Goal: Information Seeking & Learning: Check status

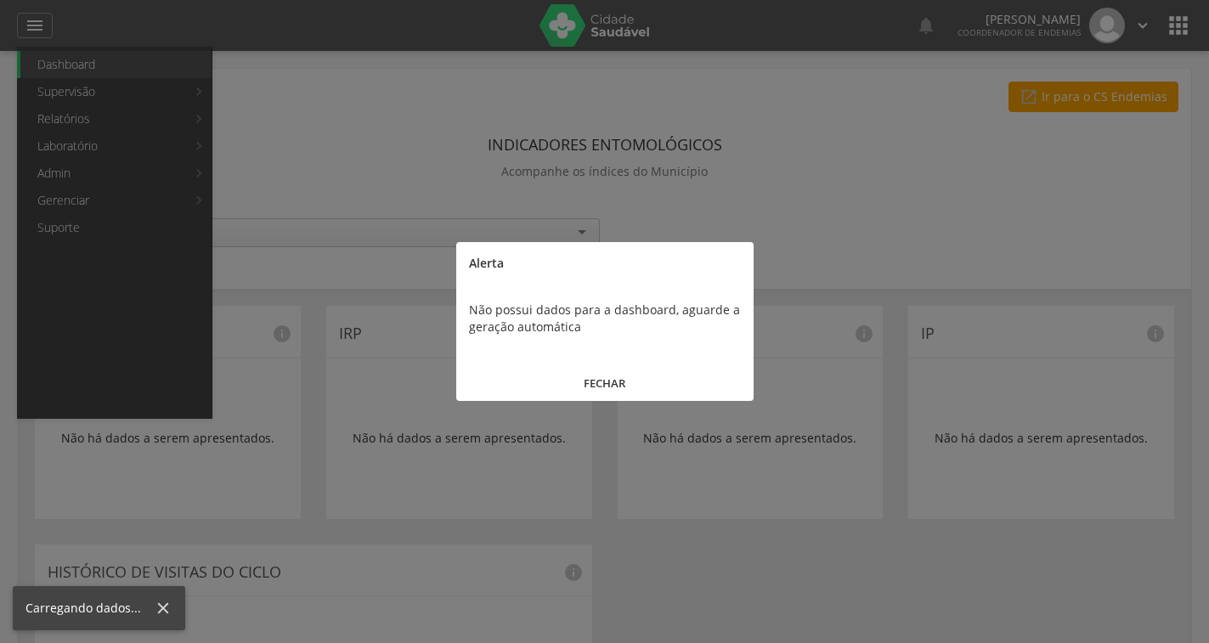
drag, startPoint x: 615, startPoint y: 386, endPoint x: 443, endPoint y: 319, distance: 185.1
click at [615, 387] on button "FECHAR" at bounding box center [604, 383] width 297 height 37
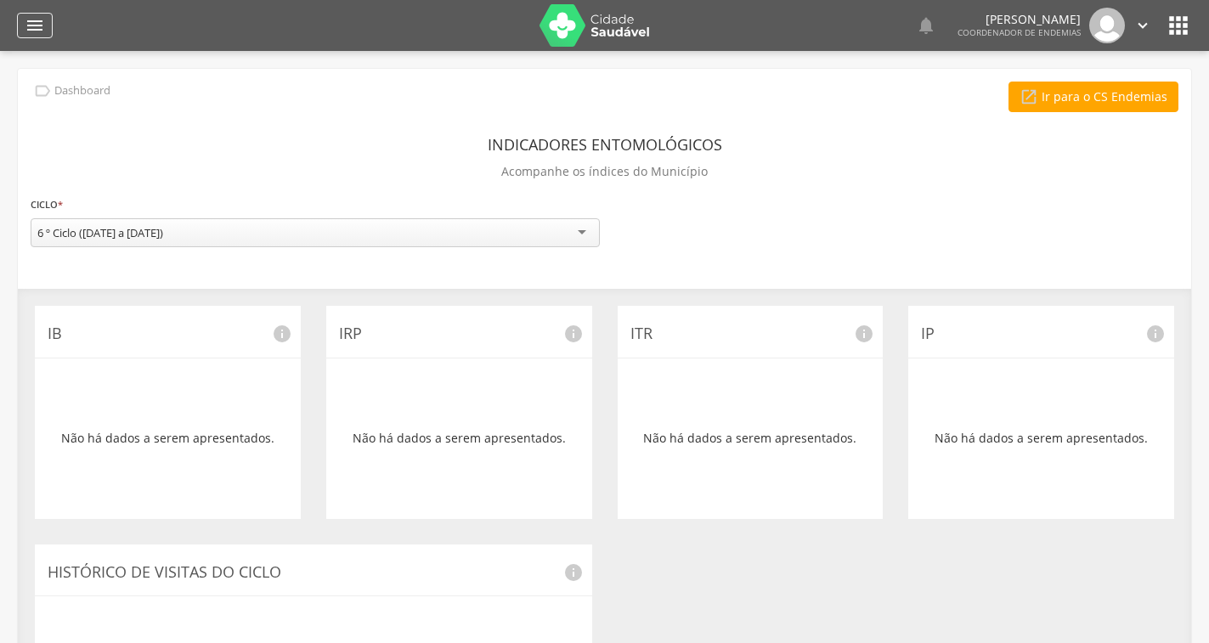
click at [29, 15] on icon "" at bounding box center [35, 25] width 20 height 20
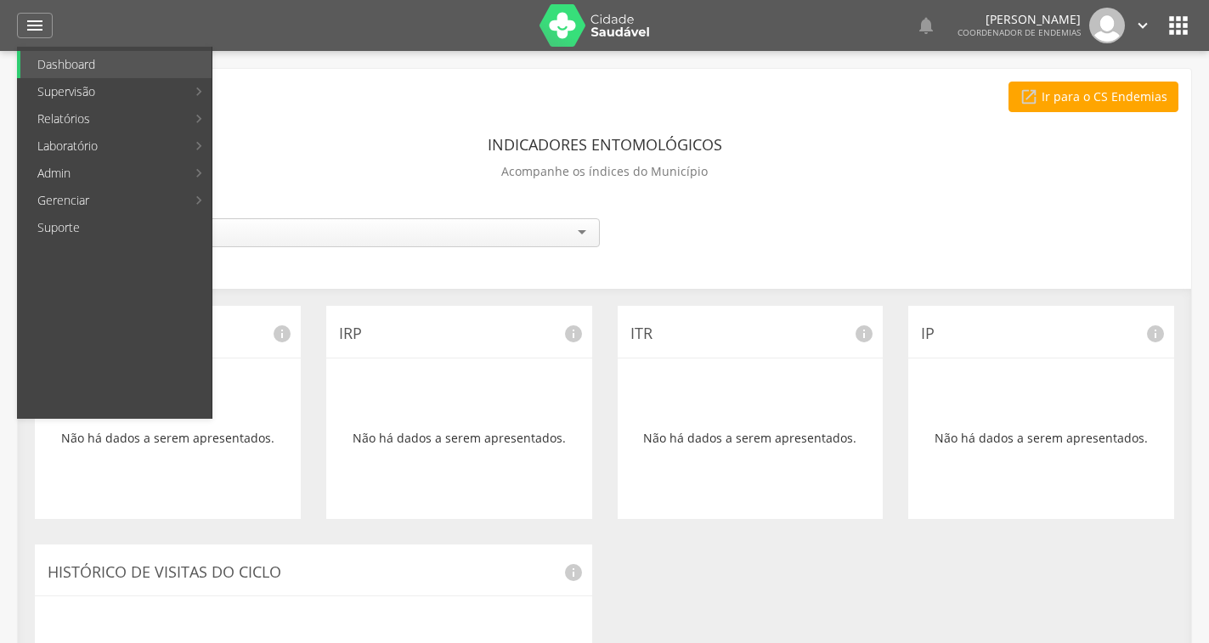
click at [308, 65] on link "Resumo do trabalho de campo" at bounding box center [330, 64] width 229 height 27
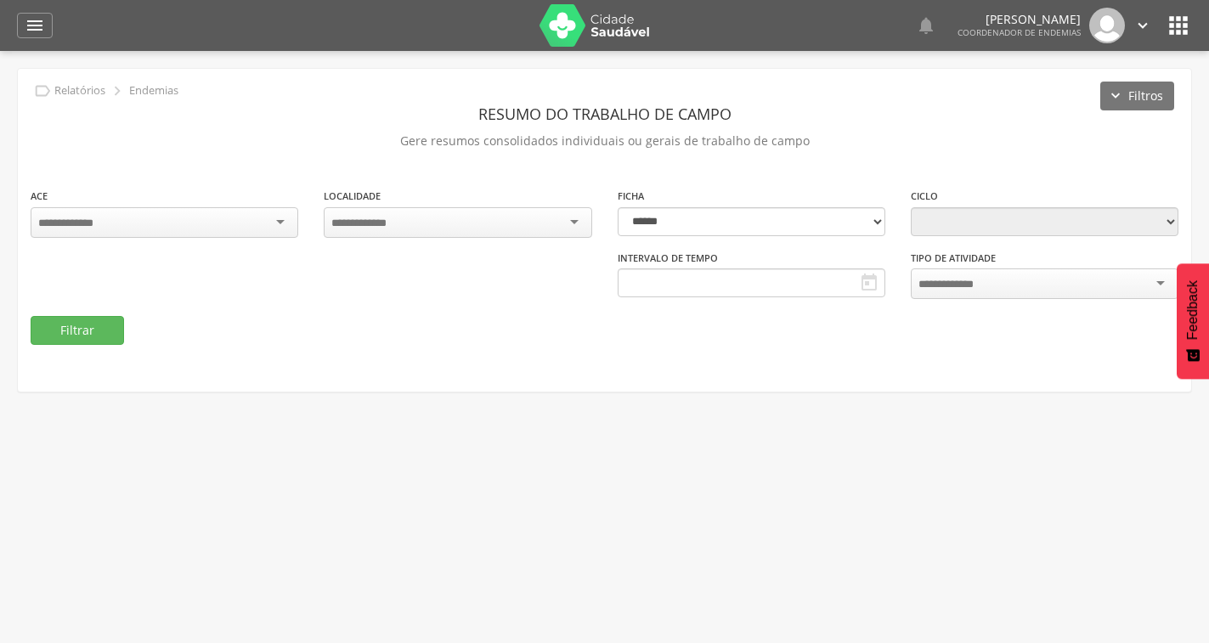
type input "**********"
select select "*"
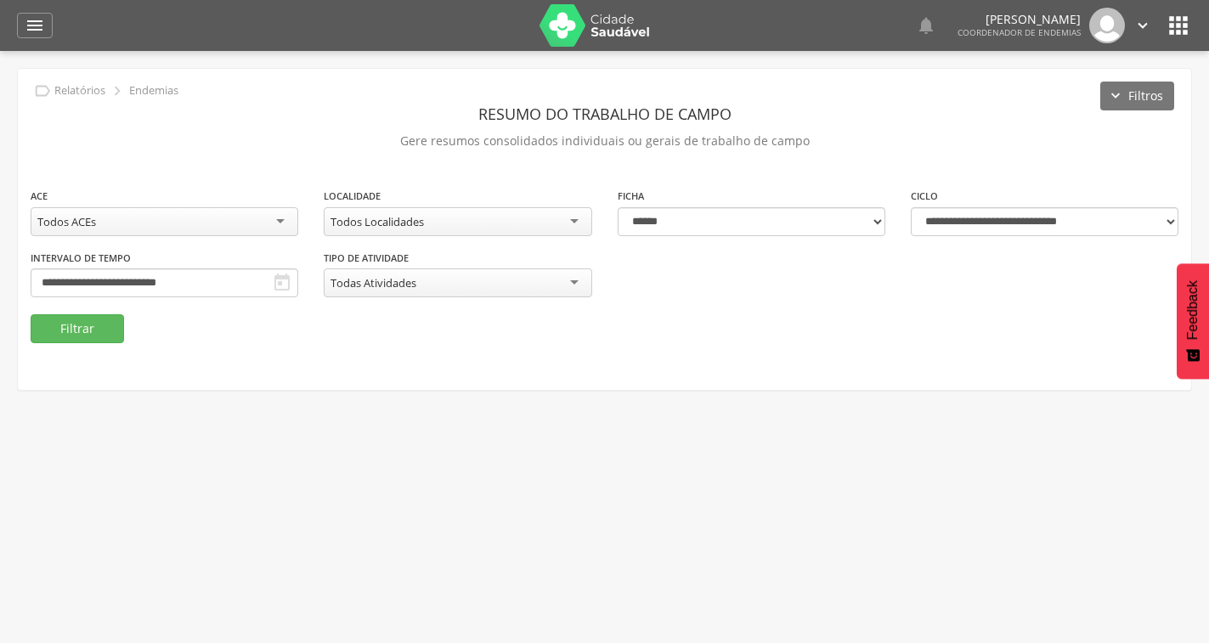
click at [283, 280] on icon "" at bounding box center [282, 283] width 20 height 20
click at [263, 289] on div "**********" at bounding box center [165, 283] width 268 height 29
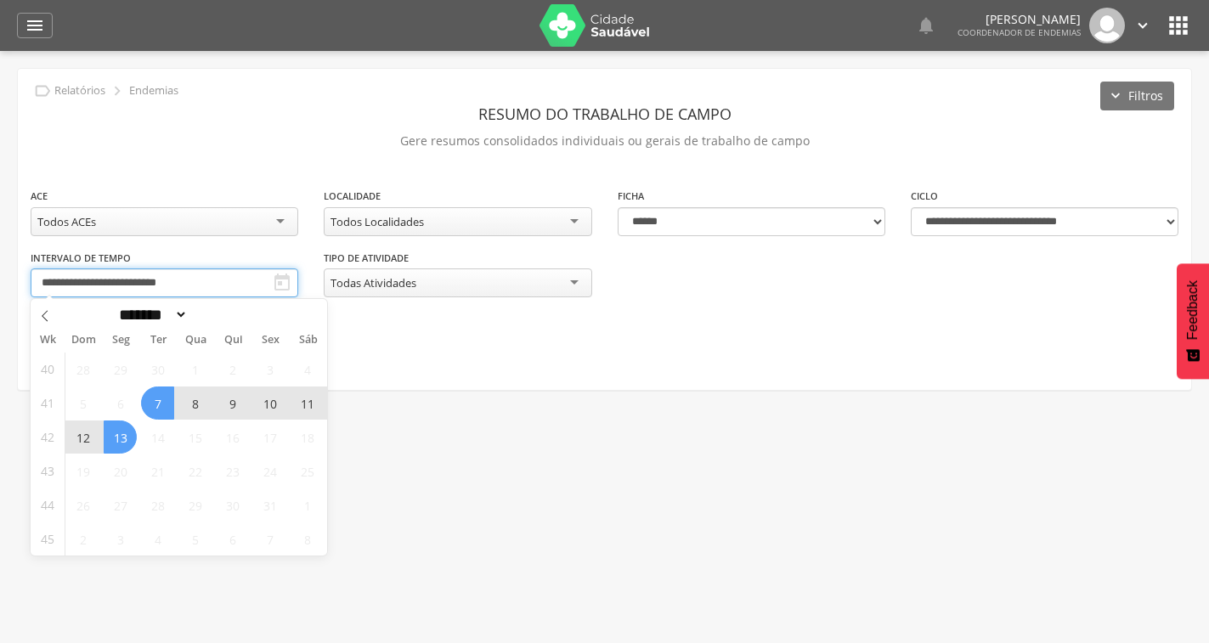
click at [241, 286] on input "**********" at bounding box center [165, 283] width 268 height 29
click at [155, 401] on span "7" at bounding box center [157, 403] width 33 height 33
click at [315, 406] on span "11" at bounding box center [307, 403] width 33 height 33
type input "**********"
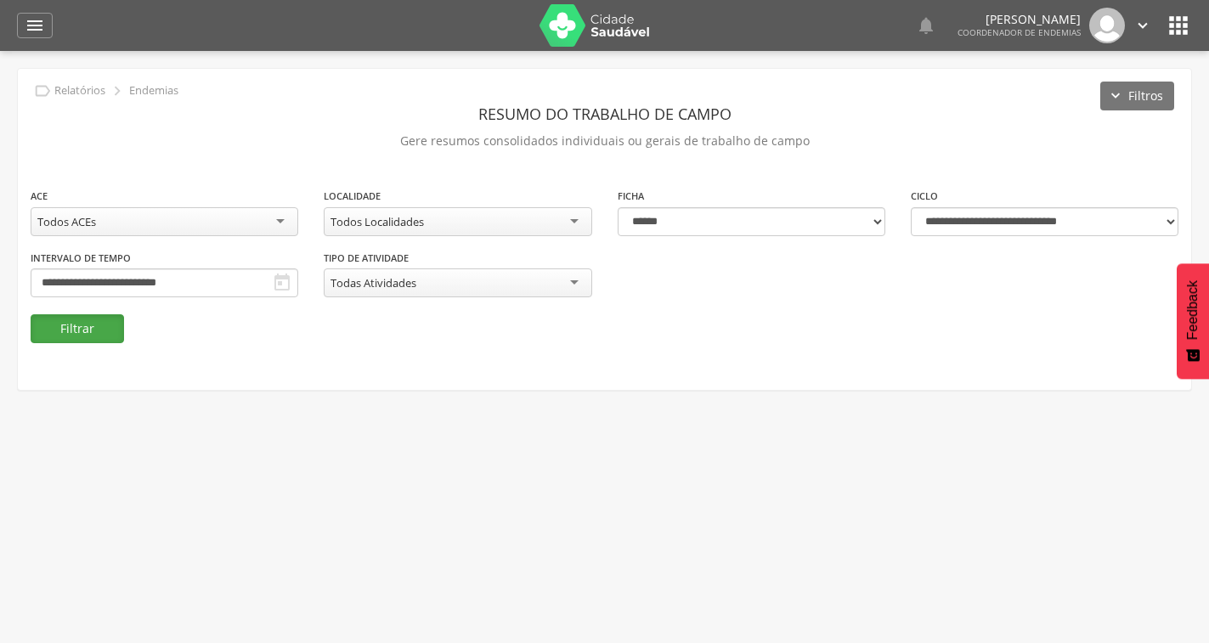
click at [100, 335] on button "Filtrar" at bounding box center [77, 328] width 93 height 29
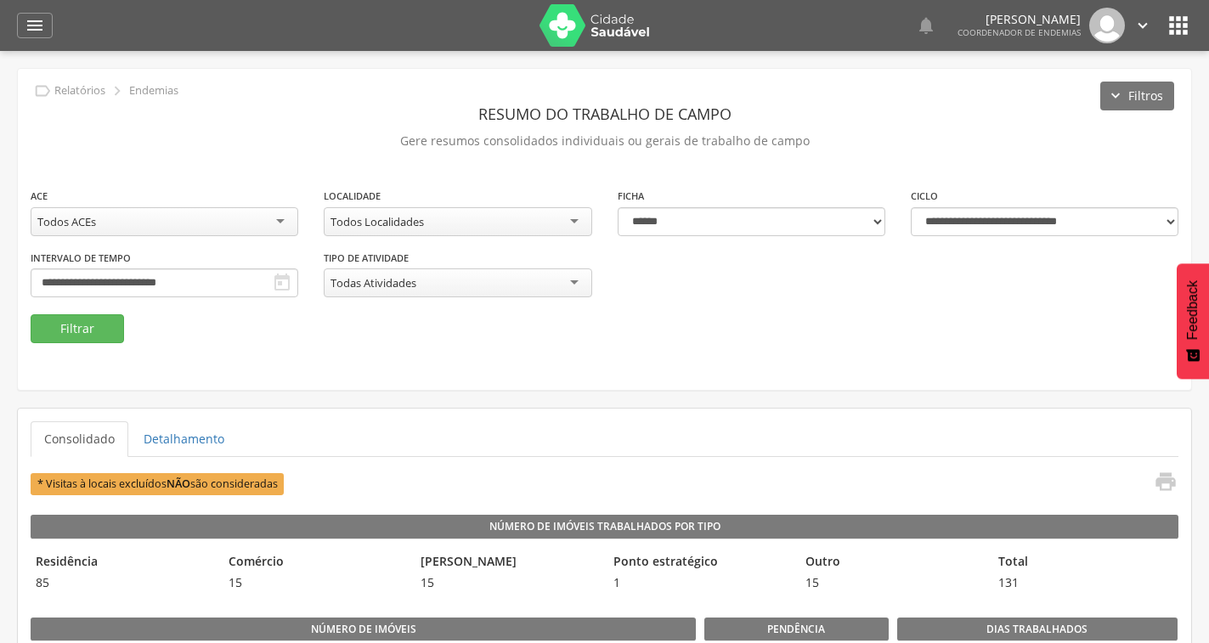
click at [494, 219] on div "Todos Localidades" at bounding box center [458, 221] width 268 height 29
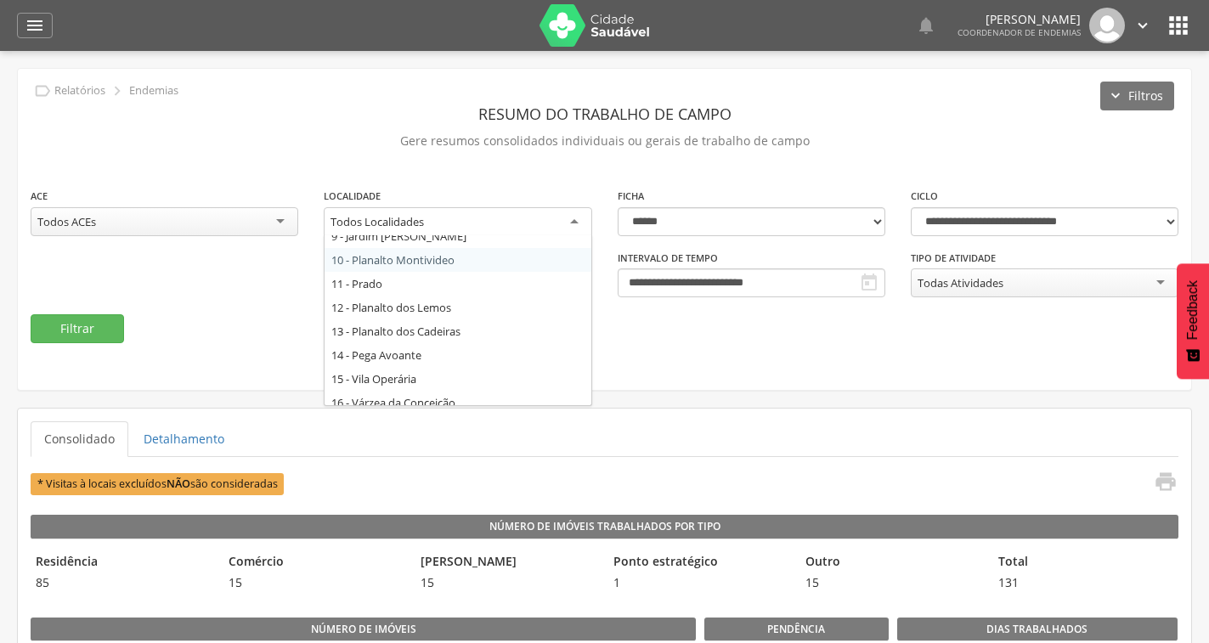
scroll to position [255, 0]
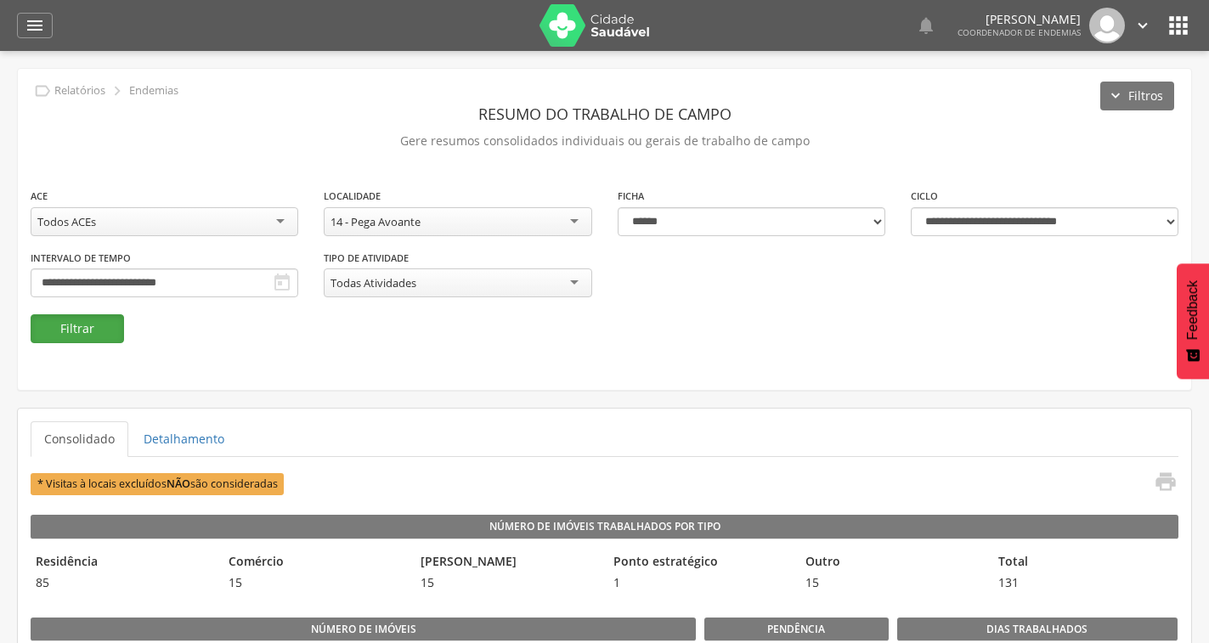
click at [107, 328] on button "Filtrar" at bounding box center [77, 328] width 93 height 29
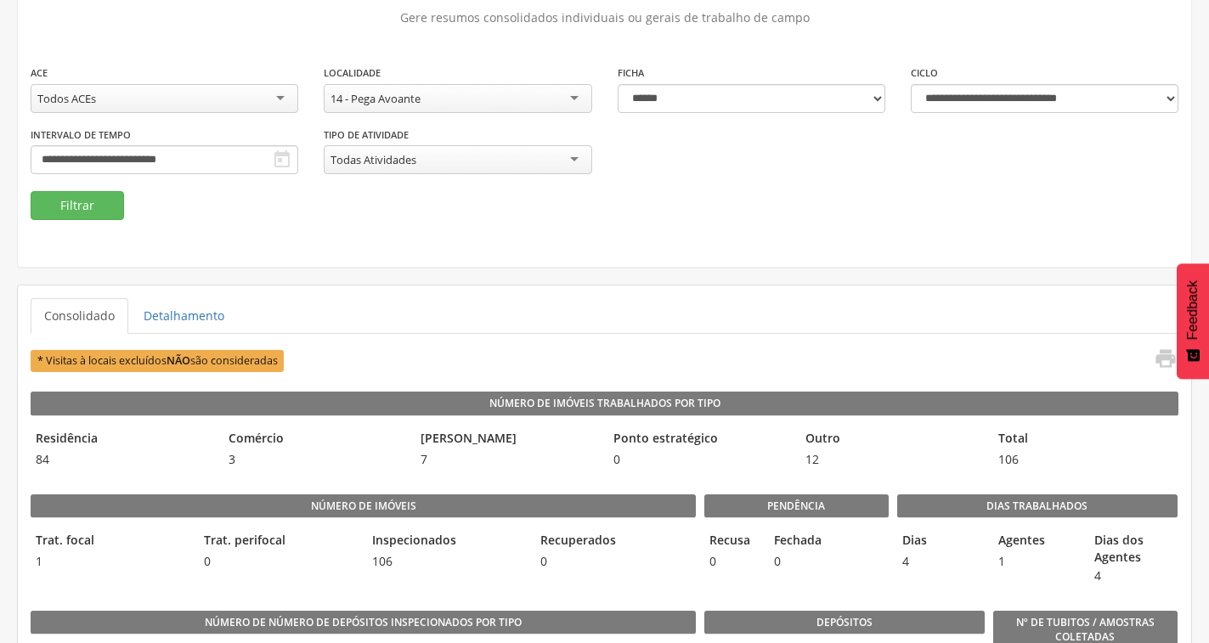
scroll to position [0, 0]
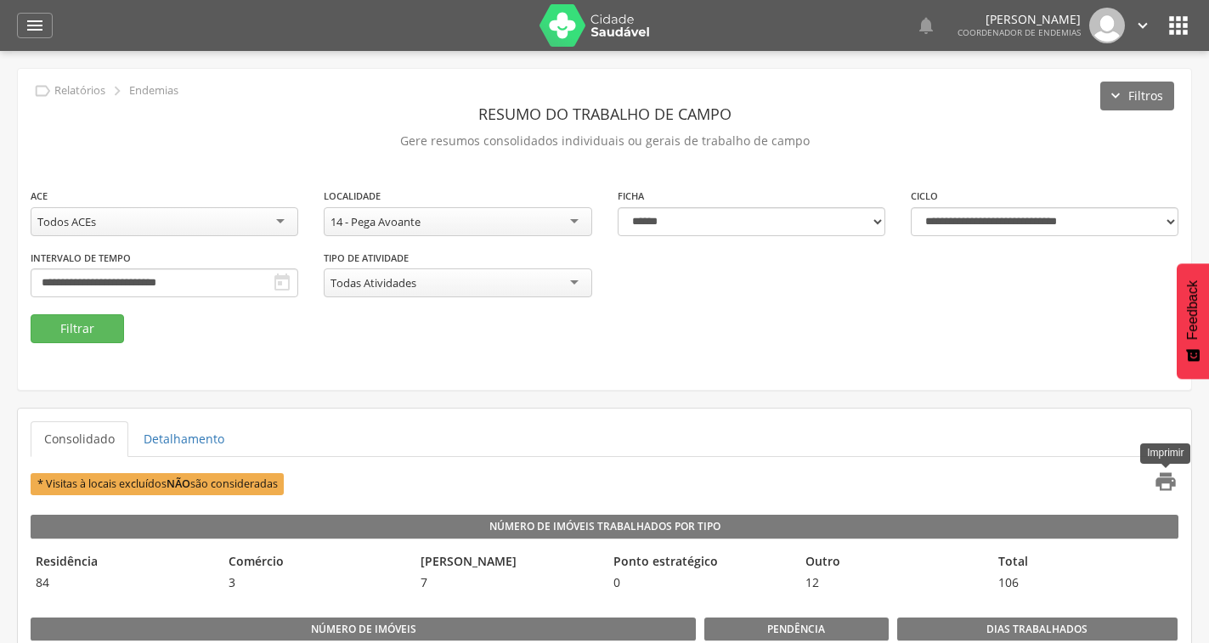
click at [1165, 486] on icon "" at bounding box center [1166, 482] width 24 height 24
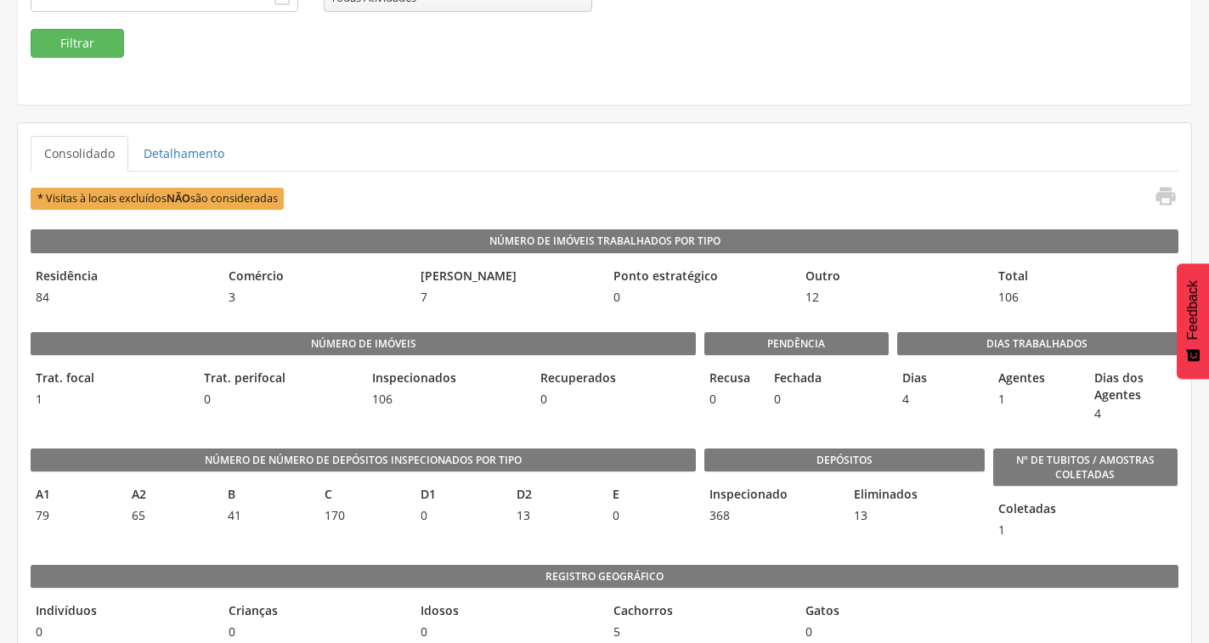
scroll to position [255, 0]
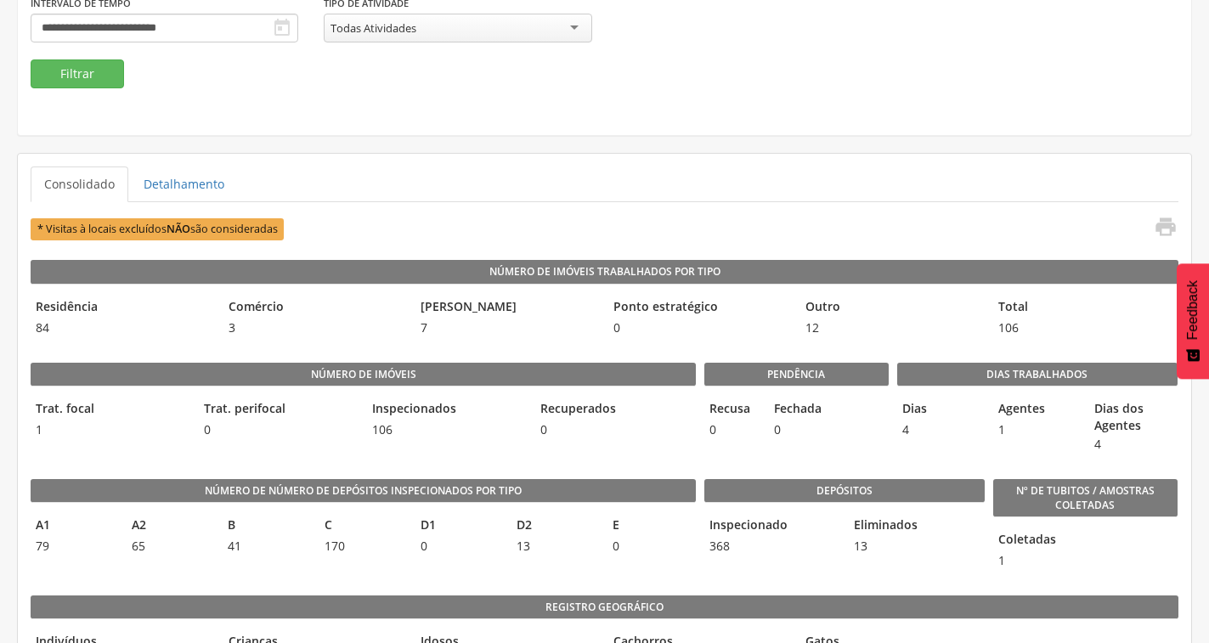
drag, startPoint x: 336, startPoint y: 631, endPoint x: 337, endPoint y: 642, distance: 10.2
click at [336, 631] on div "Crianças 0" at bounding box center [315, 652] width 184 height 48
click at [1154, 230] on icon "" at bounding box center [1166, 227] width 24 height 24
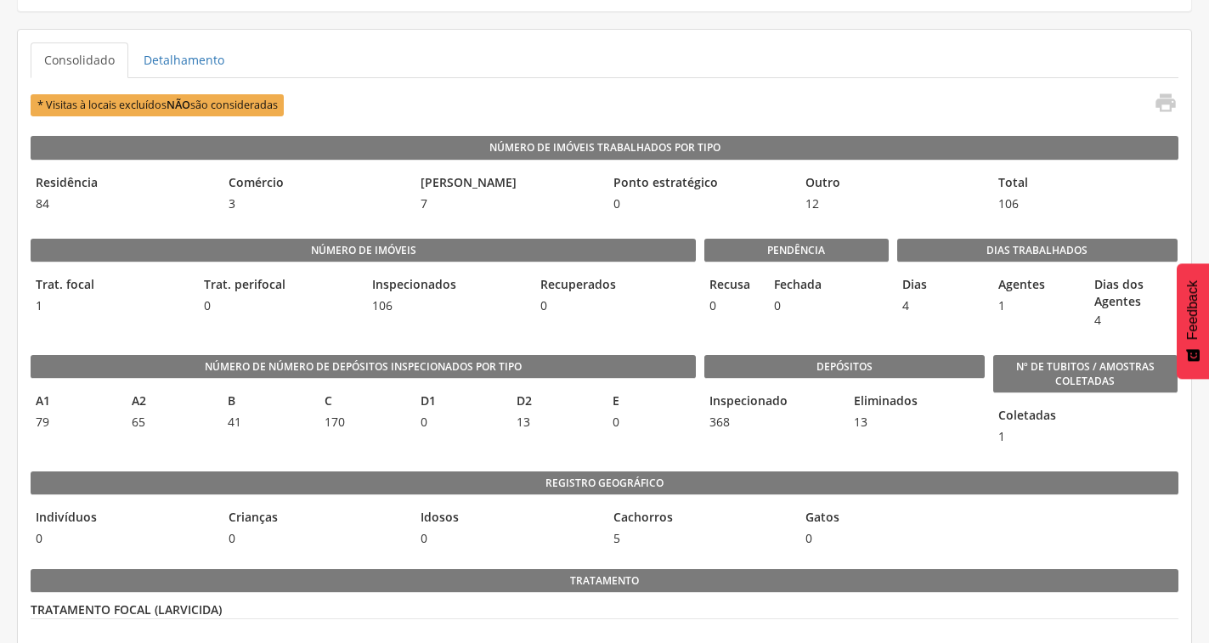
scroll to position [0, 0]
